Goal: Find contact information: Find contact information

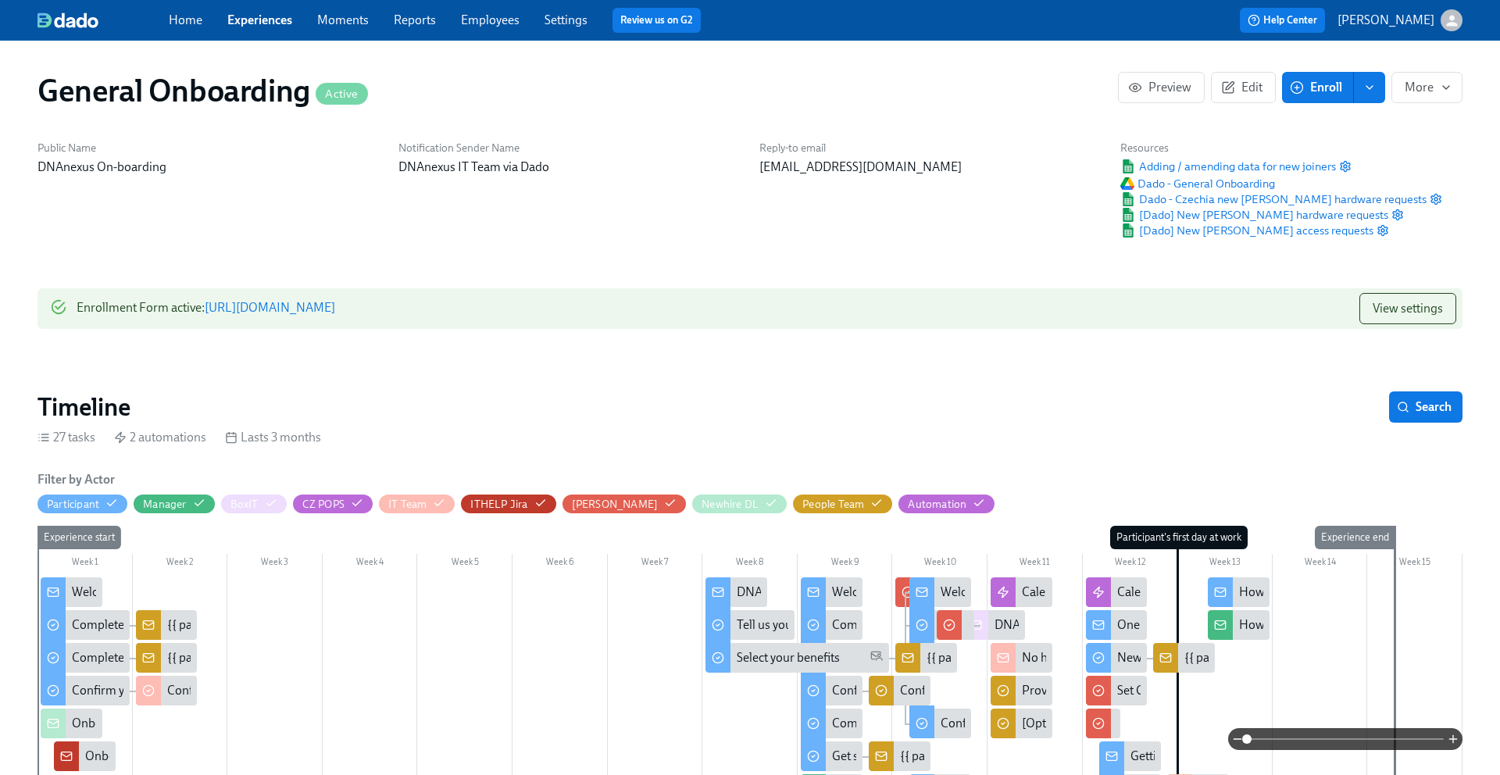
scroll to position [0, 6412]
click at [287, 34] on div "Home Experiences Moments Reports Employees Settings Review us on G2 Help Center…" at bounding box center [750, 20] width 1500 height 41
click at [267, 26] on link "Experiences" at bounding box center [259, 19] width 65 height 15
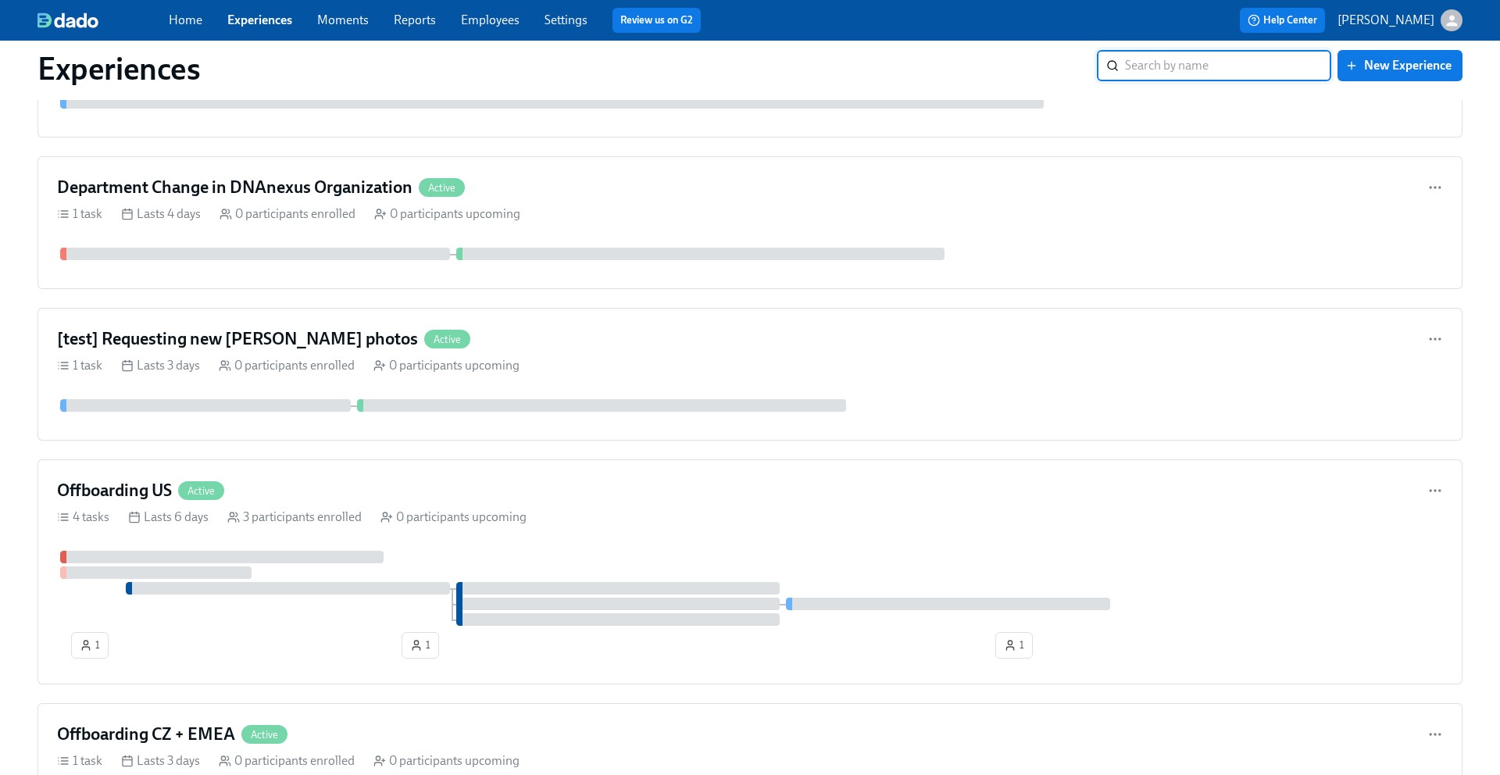
scroll to position [1459, 0]
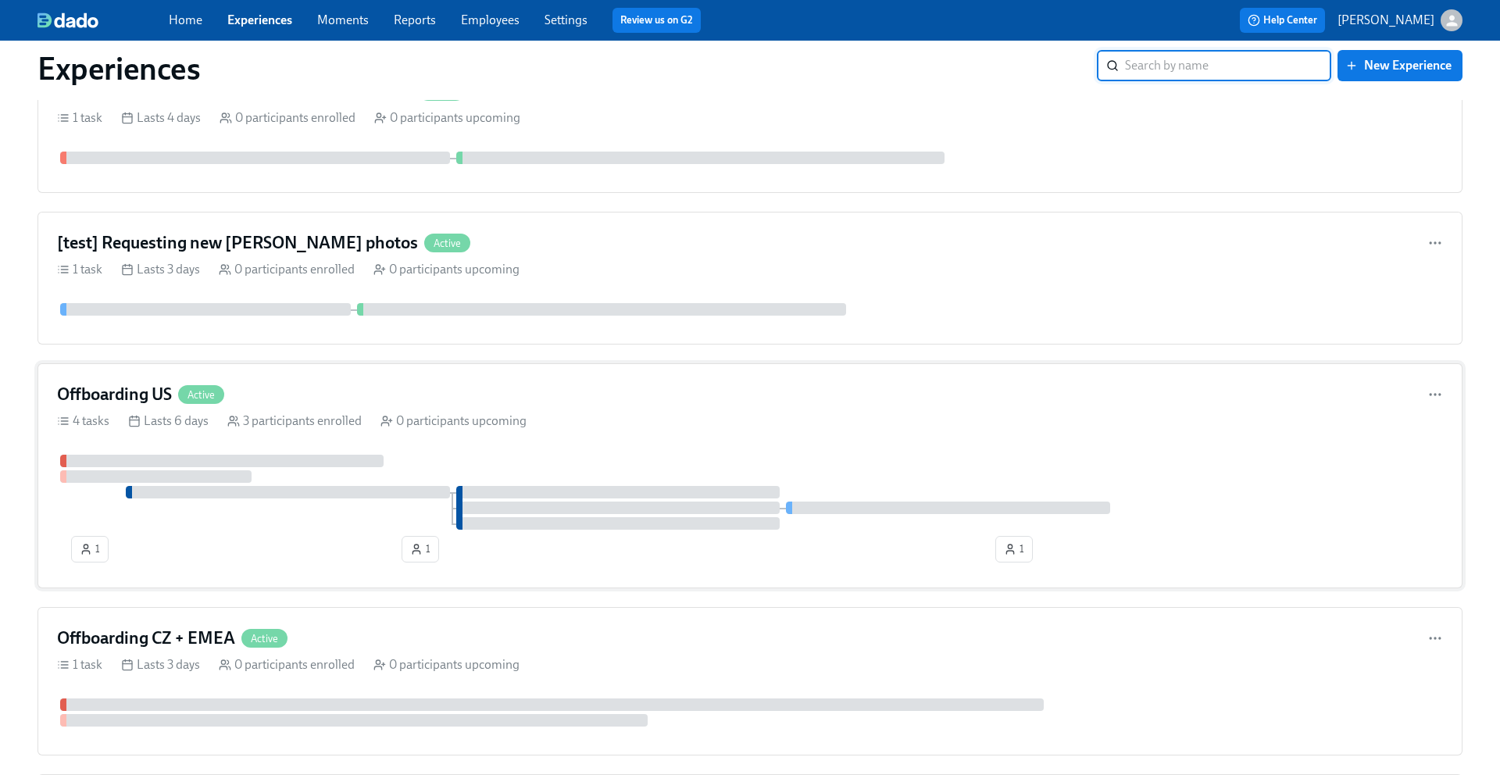
click at [111, 384] on h4 "Offboarding US" at bounding box center [114, 394] width 115 height 23
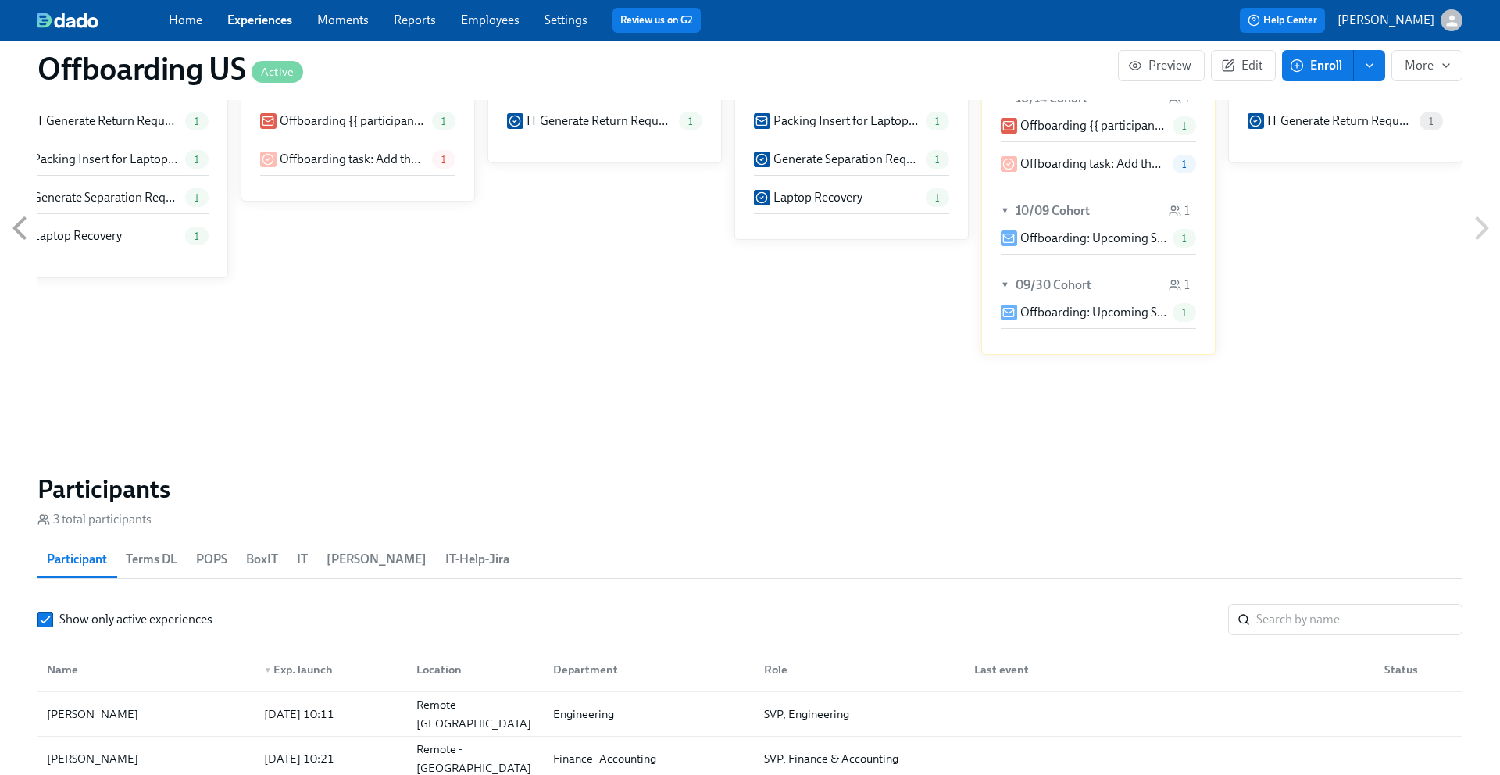
scroll to position [954, 0]
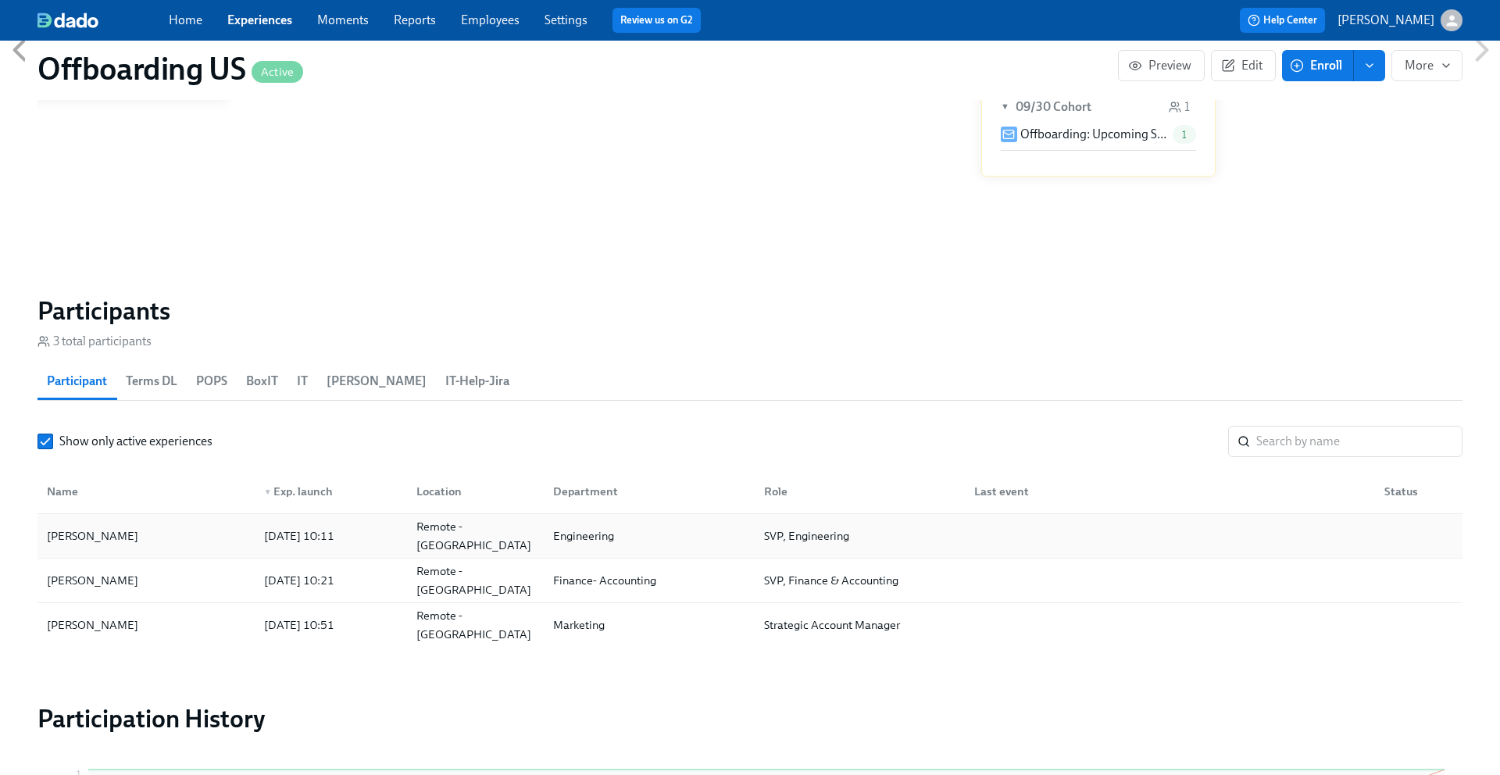
click at [162, 537] on div "[PERSON_NAME]" at bounding box center [146, 535] width 211 height 31
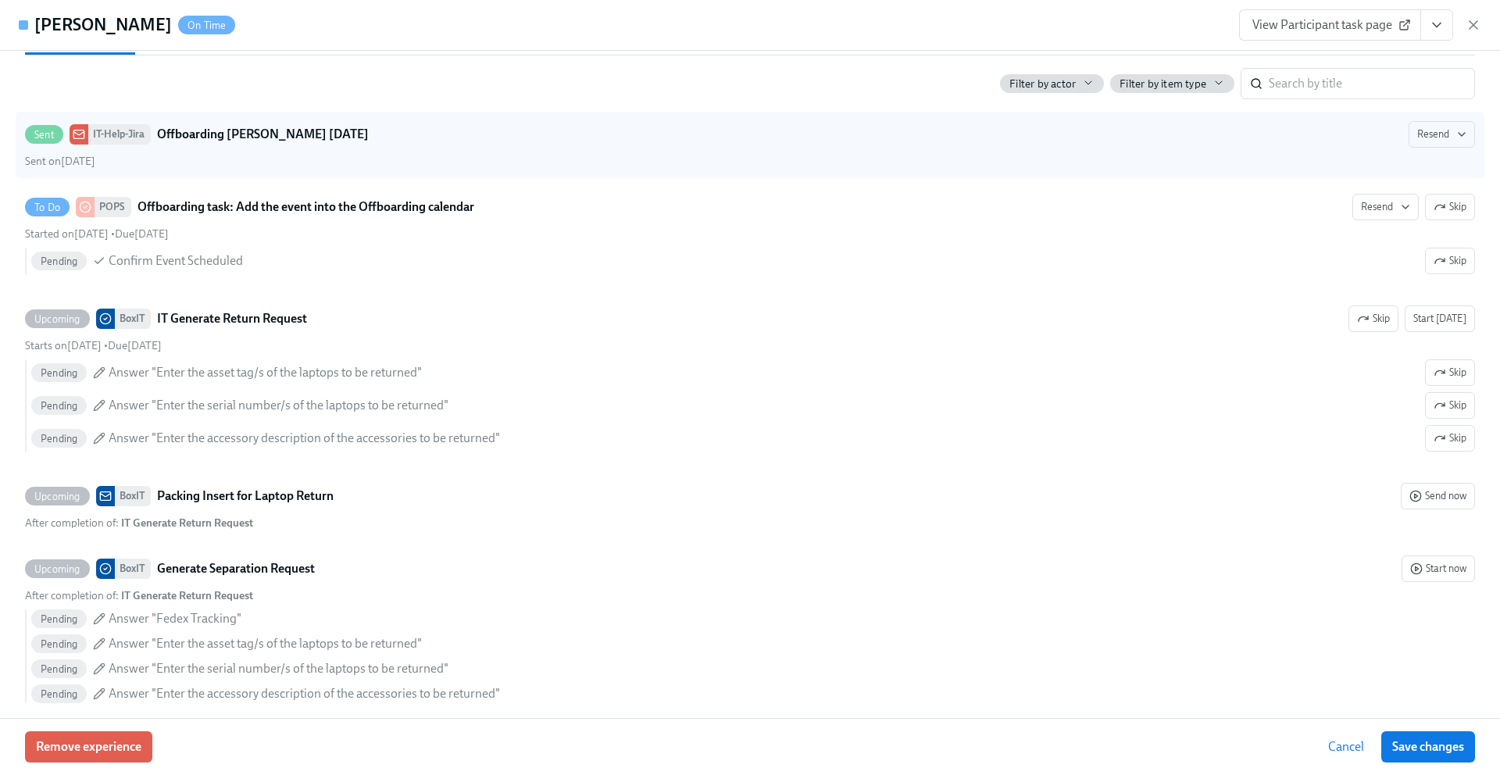
scroll to position [385, 0]
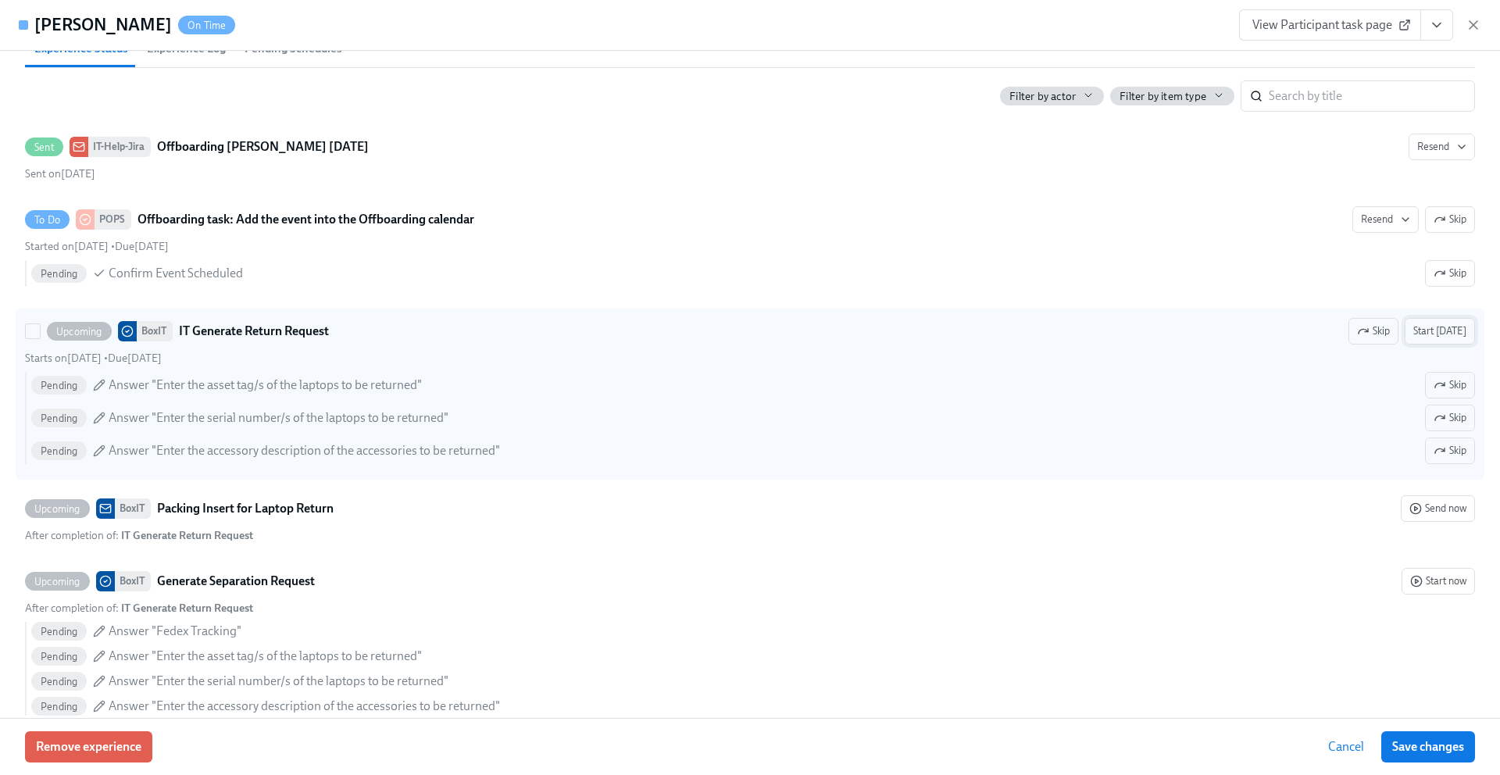
click at [1424, 326] on span "Start [DATE]" at bounding box center [1439, 331] width 53 height 16
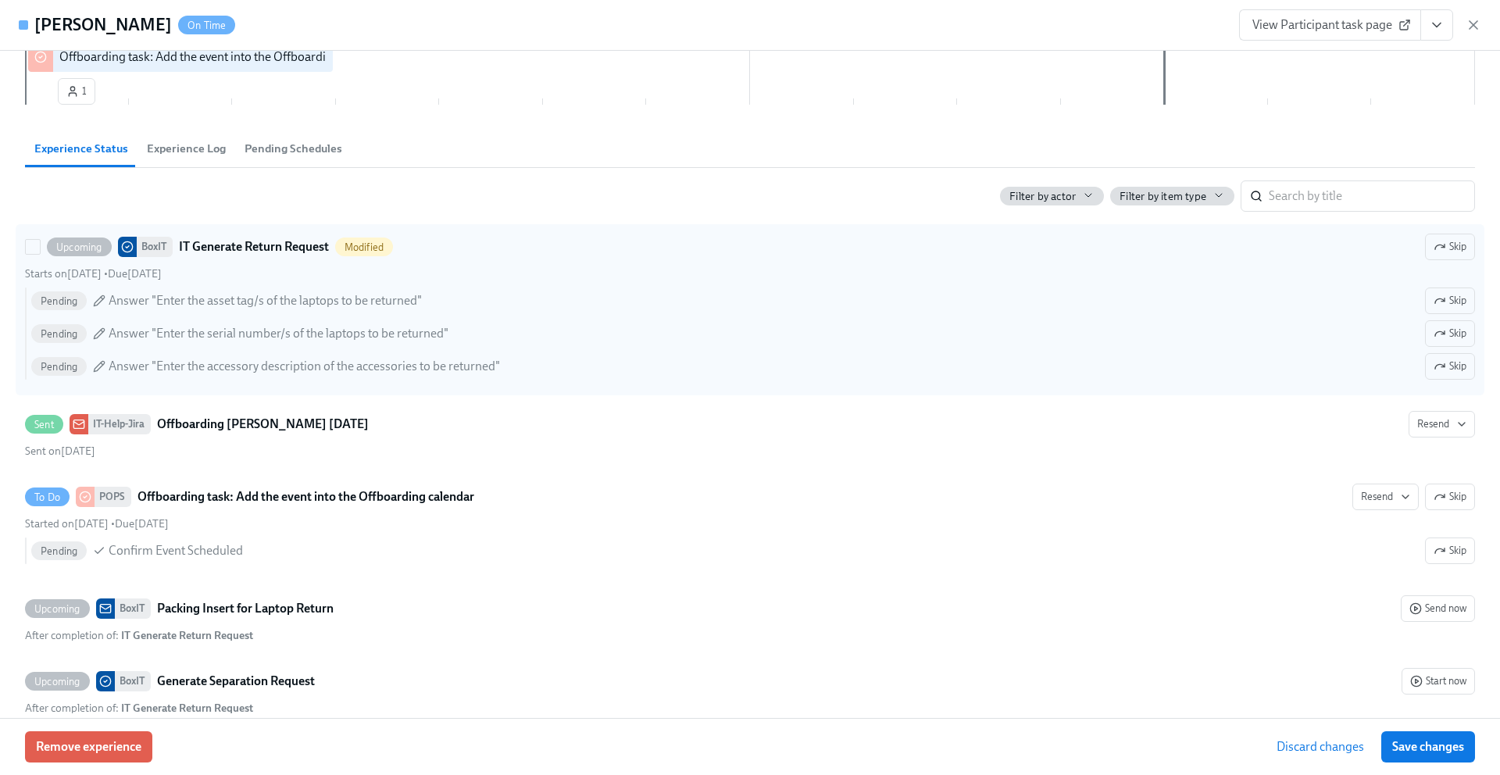
scroll to position [0, 0]
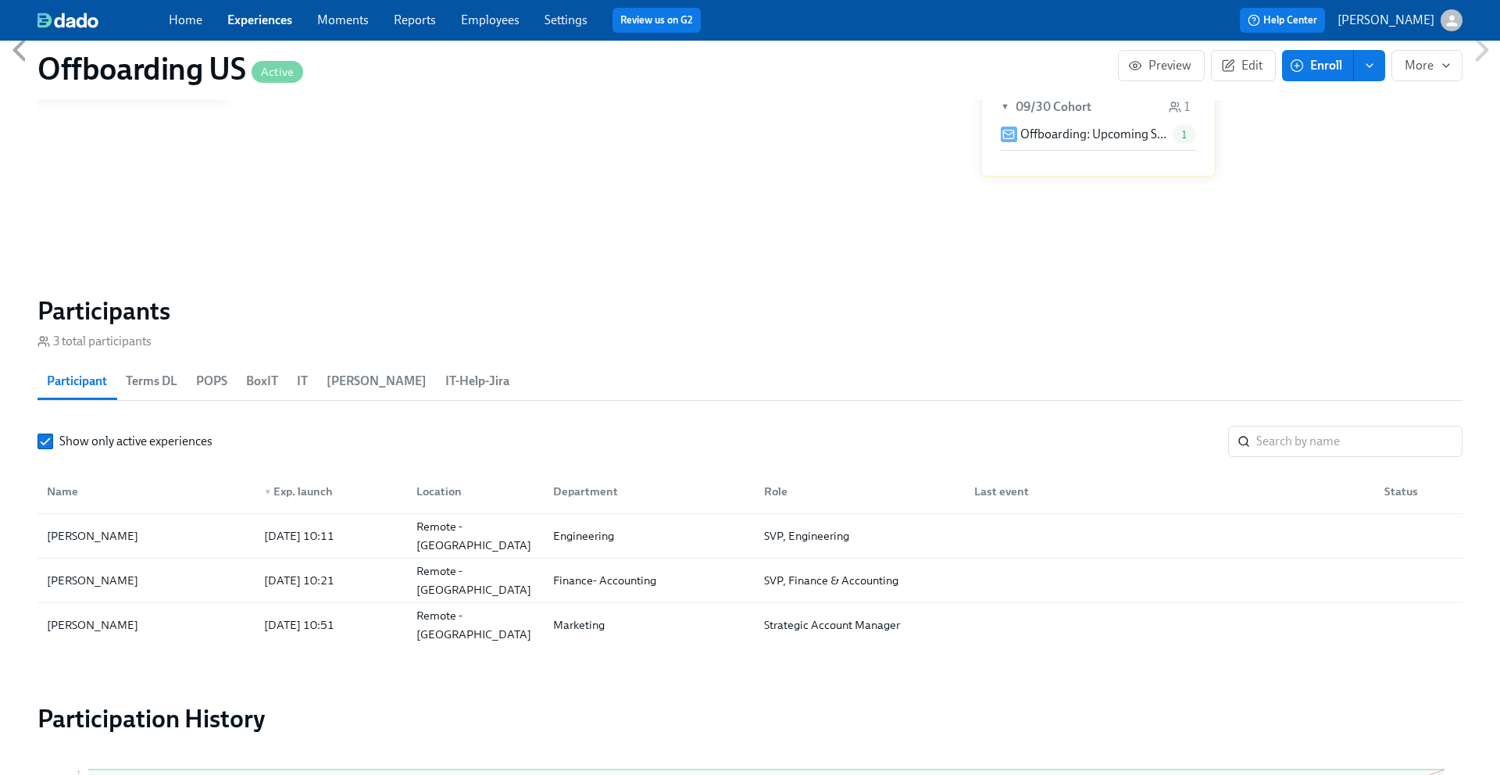
click at [498, 18] on link "Employees" at bounding box center [490, 19] width 59 height 15
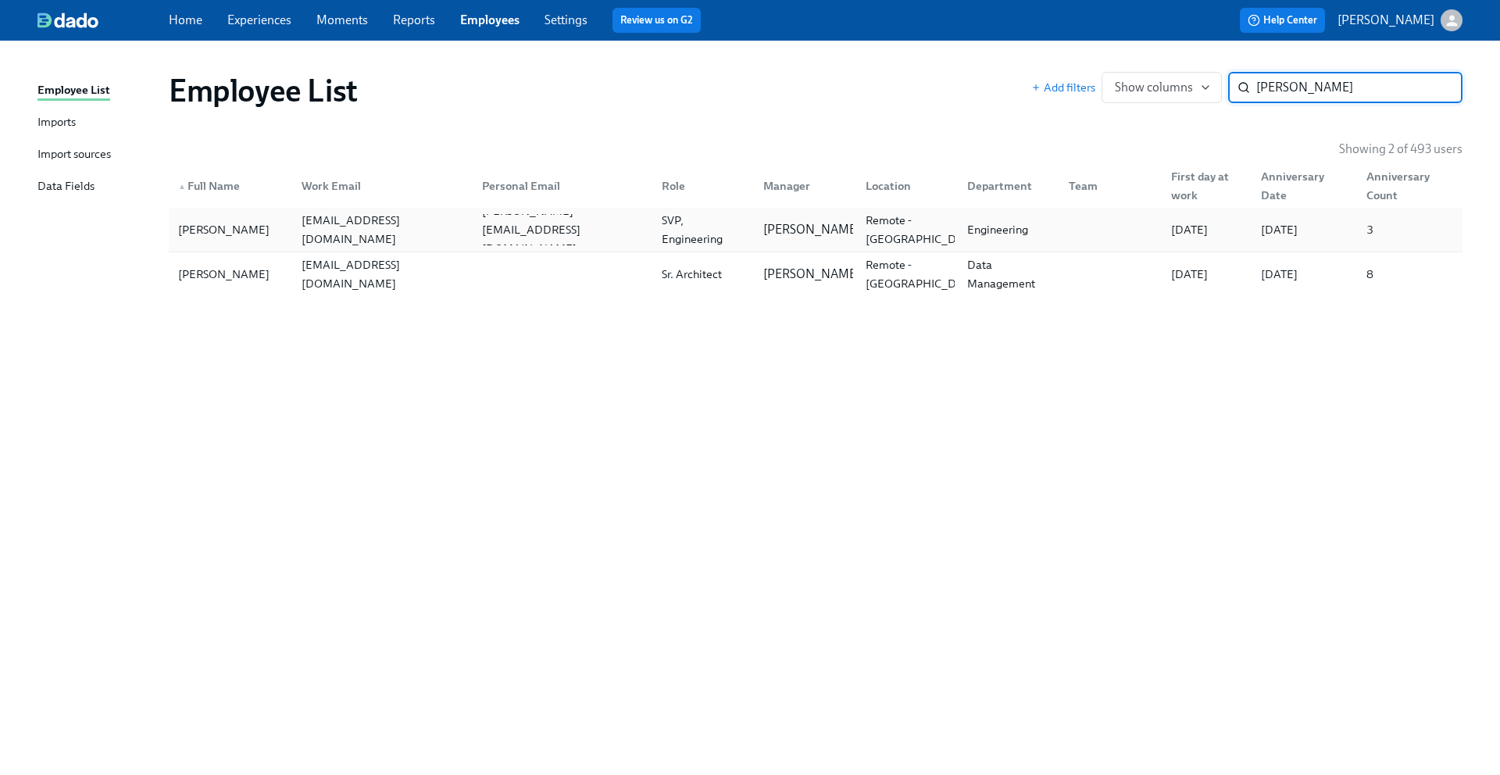
type input "[PERSON_NAME]"
click at [259, 226] on div "[PERSON_NAME]" at bounding box center [230, 229] width 117 height 31
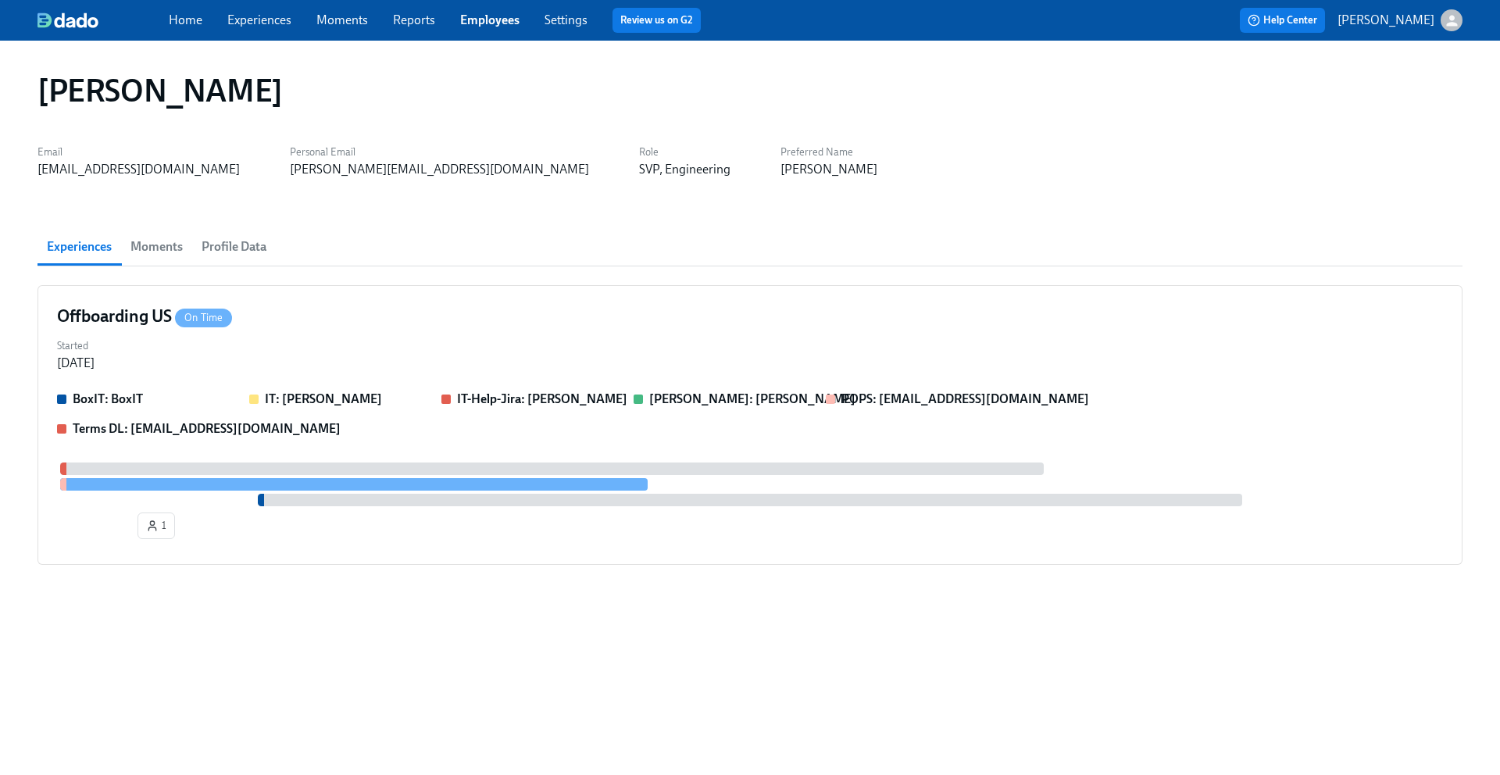
click at [255, 242] on span "Profile Data" at bounding box center [234, 247] width 65 height 22
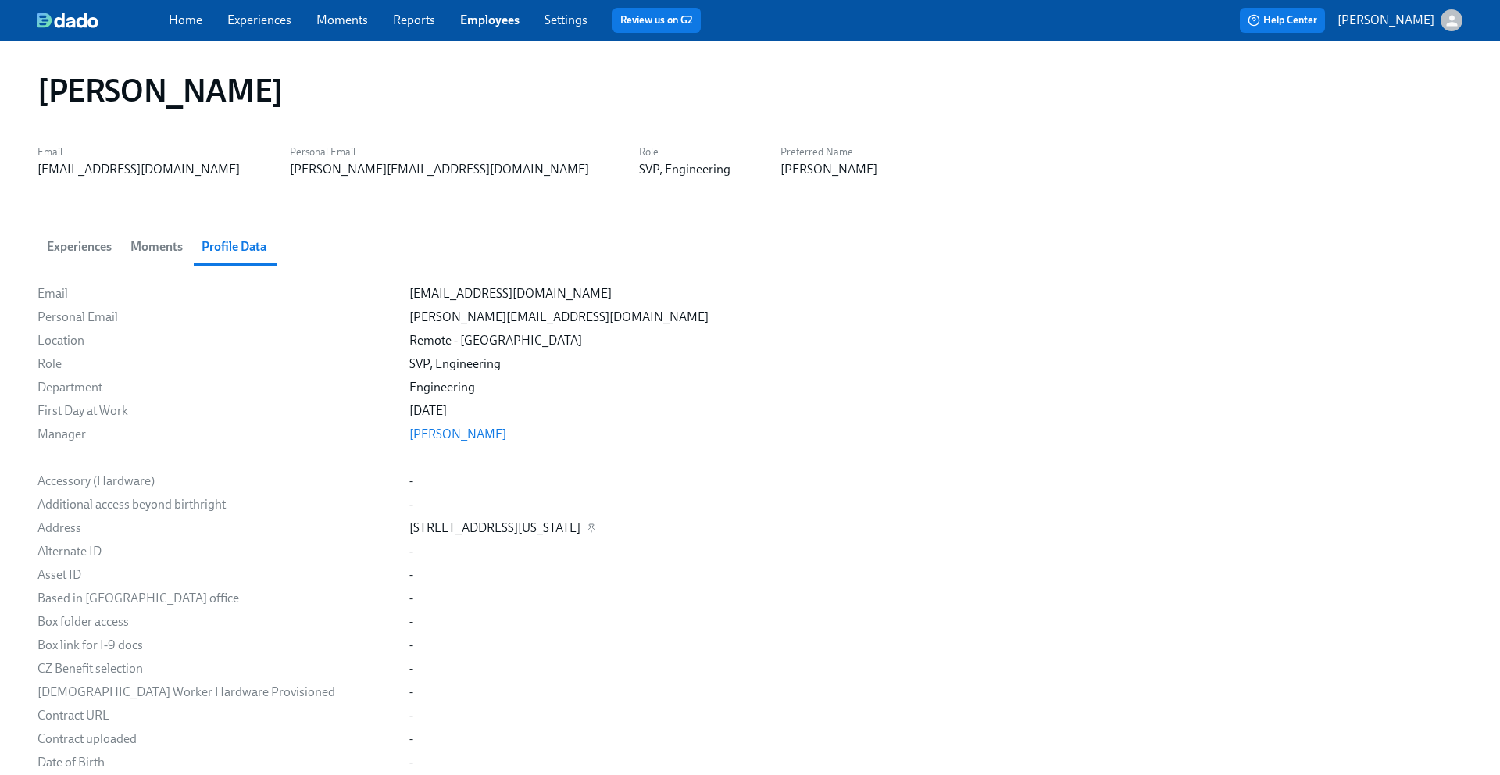
drag, startPoint x: 407, startPoint y: 527, endPoint x: 742, endPoint y: 524, distance: 335.2
copy div "[STREET_ADDRESS][US_STATE]"
